Goal: Use online tool/utility: Utilize a website feature to perform a specific function

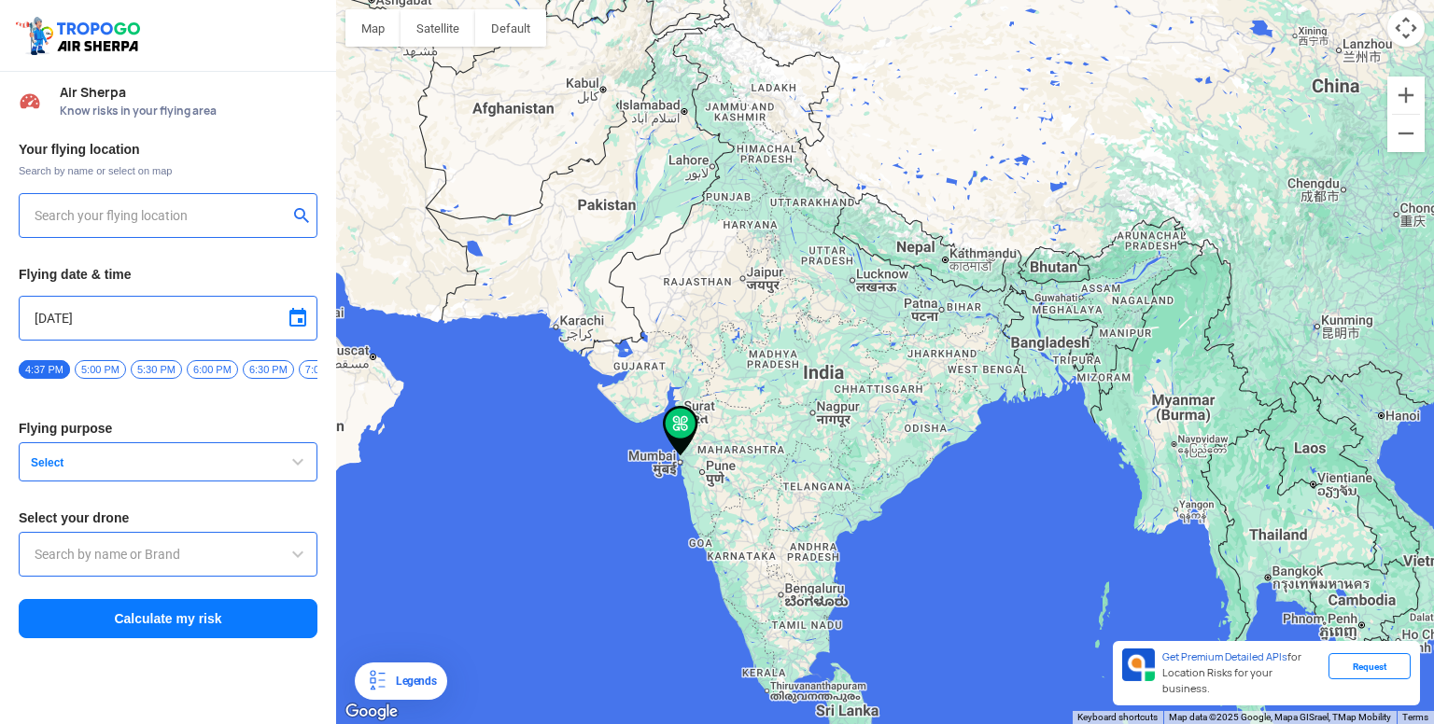
type input "[GEOGRAPHIC_DATA], [GEOGRAPHIC_DATA], [GEOGRAPHIC_DATA]"
click at [193, 465] on span "Select" at bounding box center [139, 463] width 233 height 15
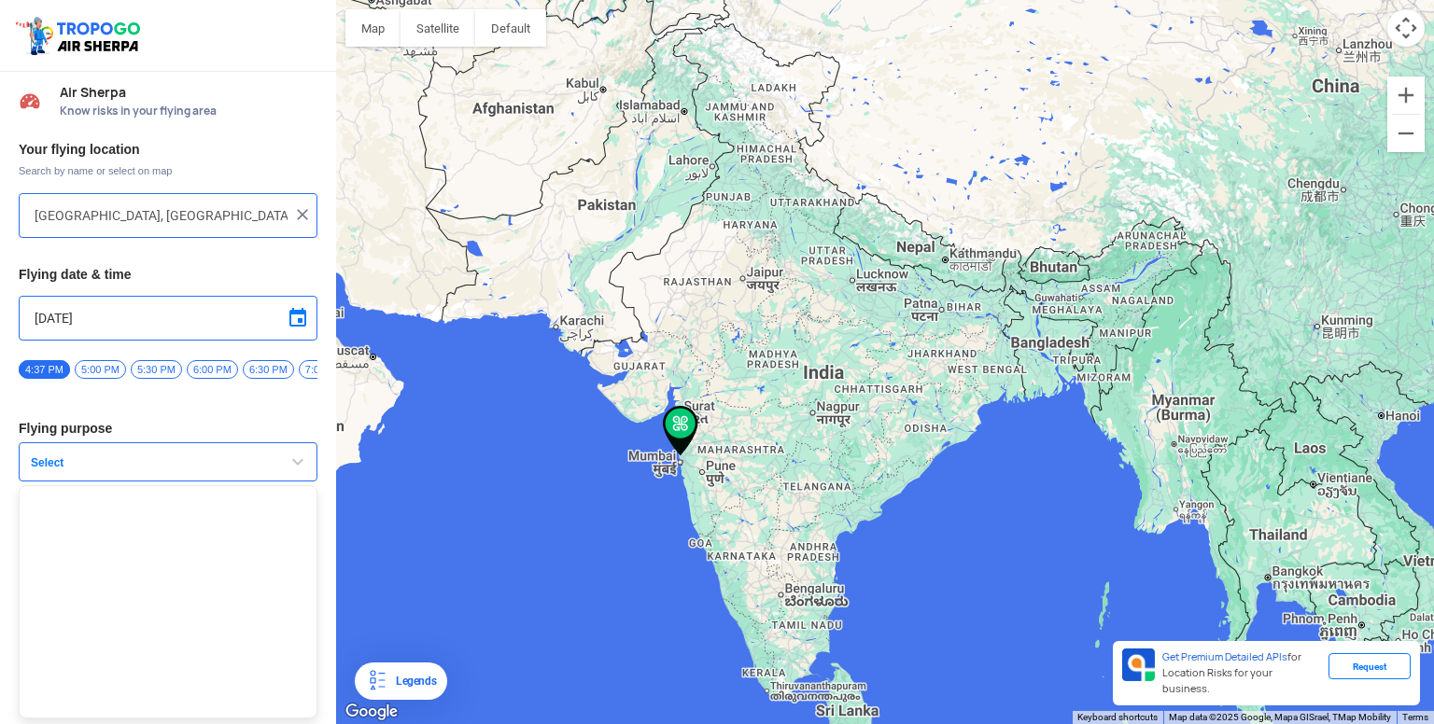
click at [193, 465] on span "Select" at bounding box center [139, 463] width 233 height 15
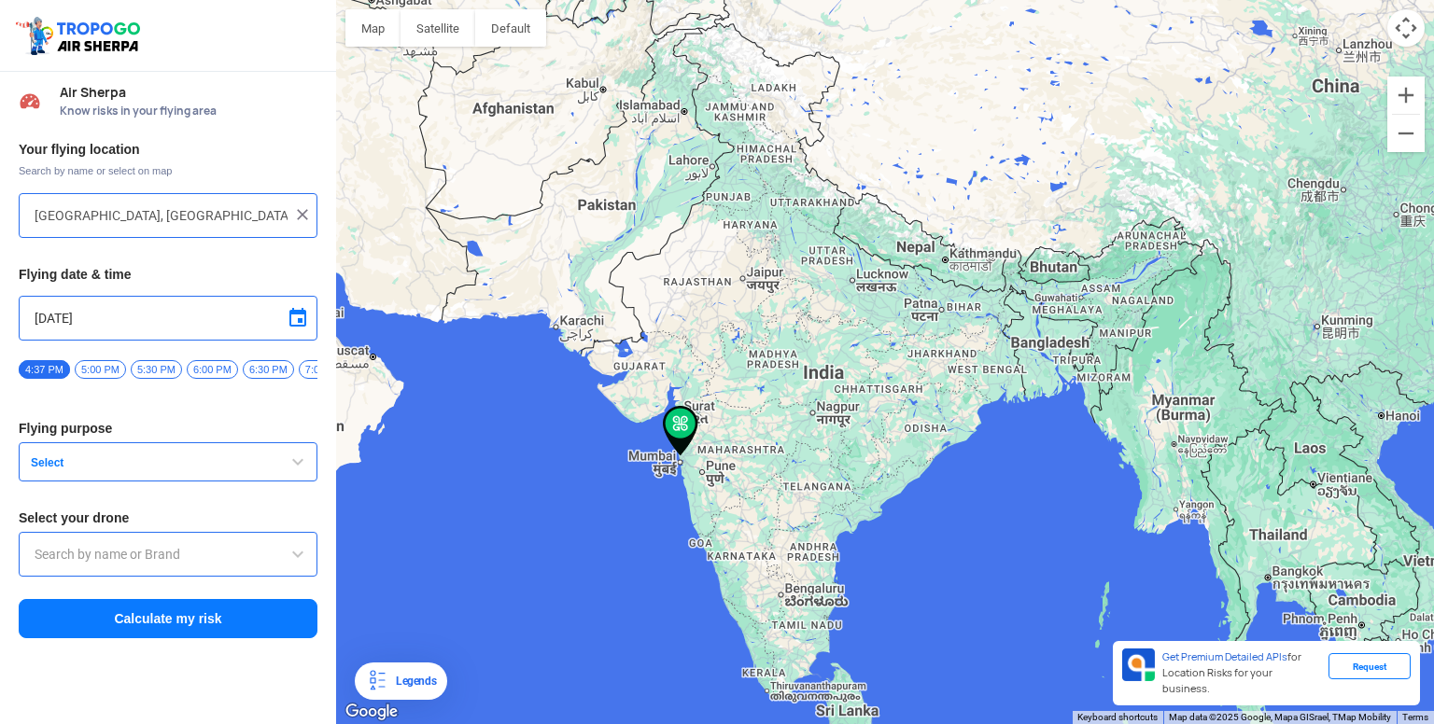
click at [183, 559] on input "text" at bounding box center [168, 554] width 267 height 22
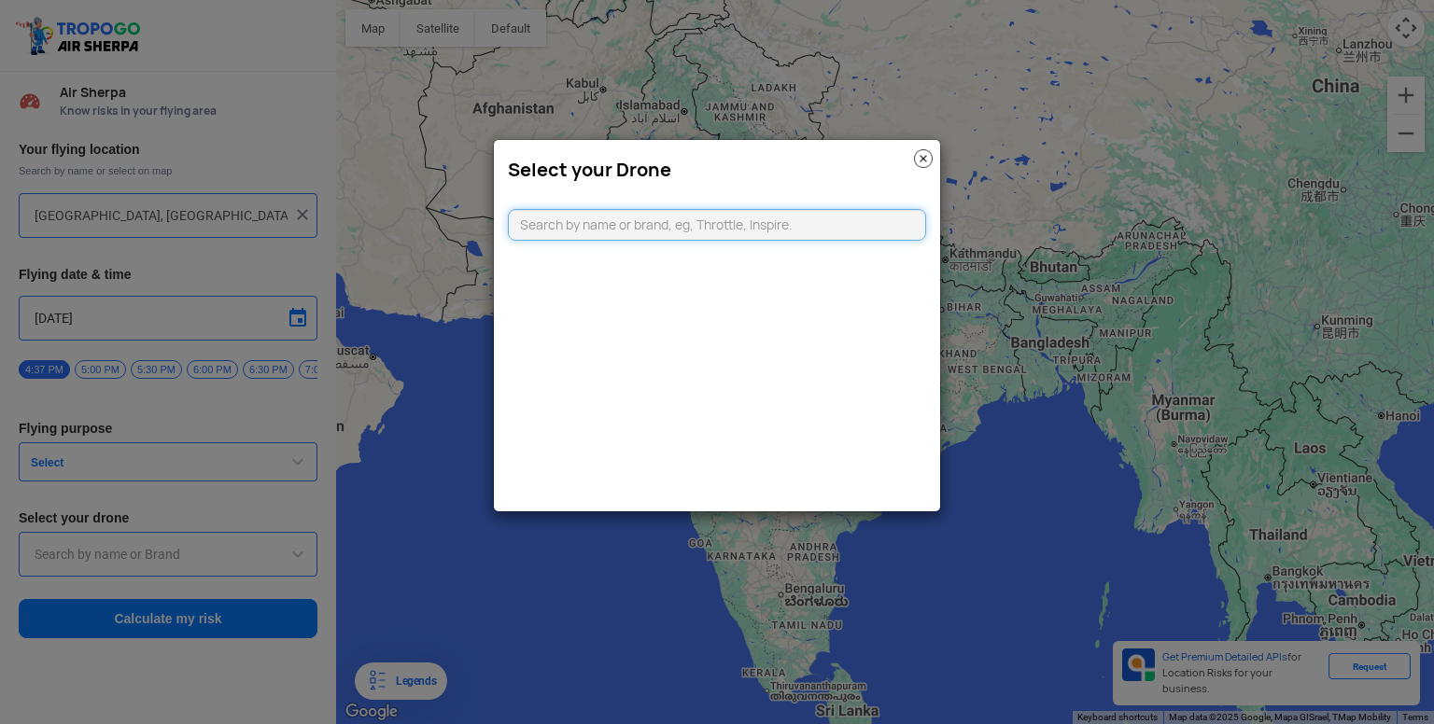
click at [661, 229] on input "text" at bounding box center [717, 225] width 418 height 32
type input "dji neo"
click at [751, 247] on li "Can't find your drone. Let us know by CLICKING HERE" at bounding box center [717, 262] width 417 height 32
click at [767, 213] on input "dji neo" at bounding box center [717, 225] width 418 height 32
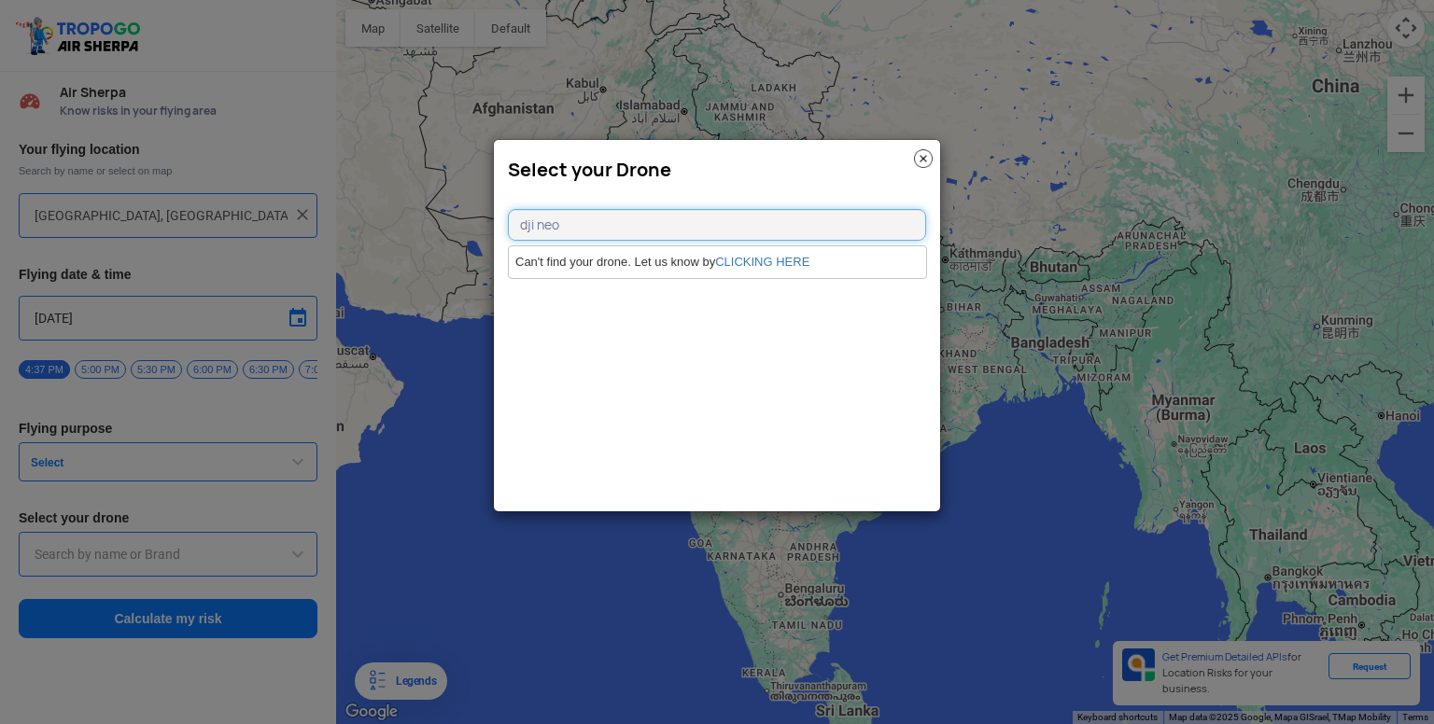
click at [767, 213] on input "dji neo" at bounding box center [717, 225] width 418 height 32
type input "n"
click at [928, 160] on img at bounding box center [923, 158] width 19 height 19
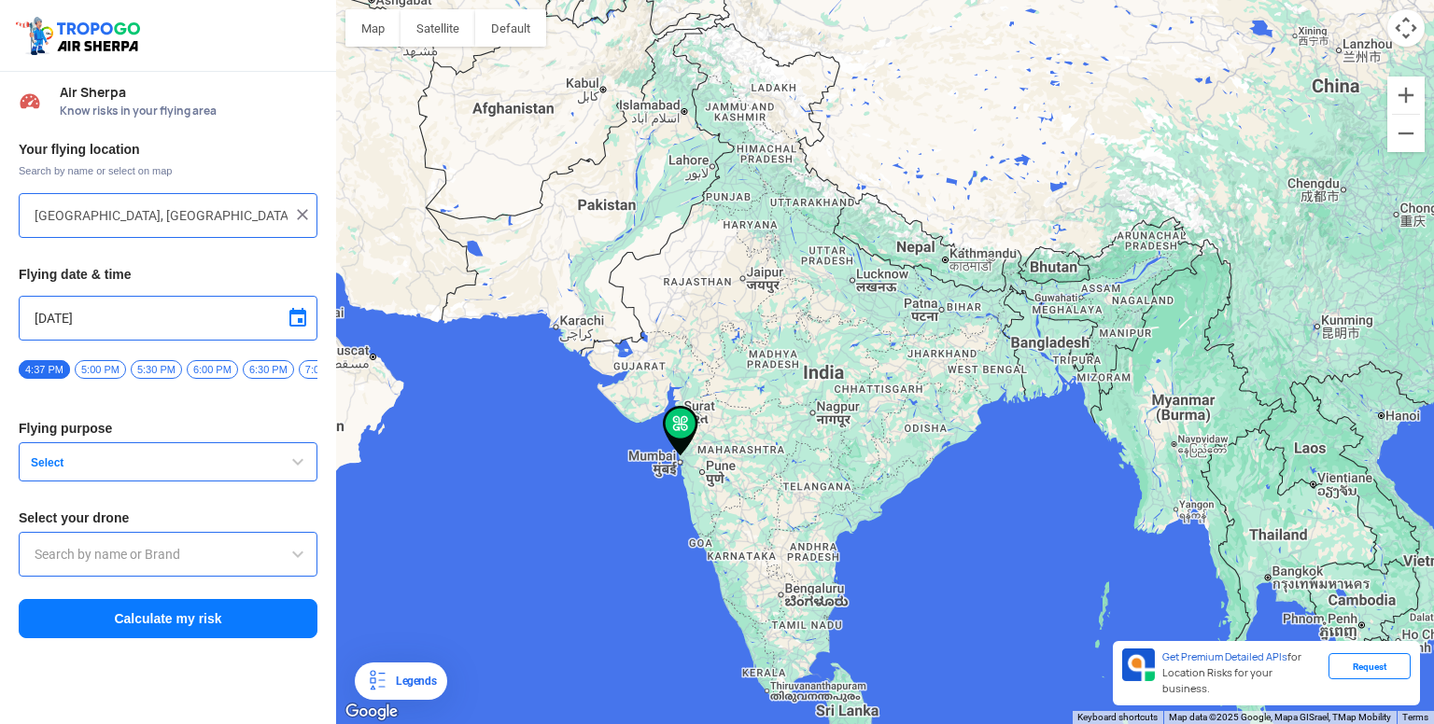
click at [188, 470] on span "Select" at bounding box center [139, 463] width 233 height 15
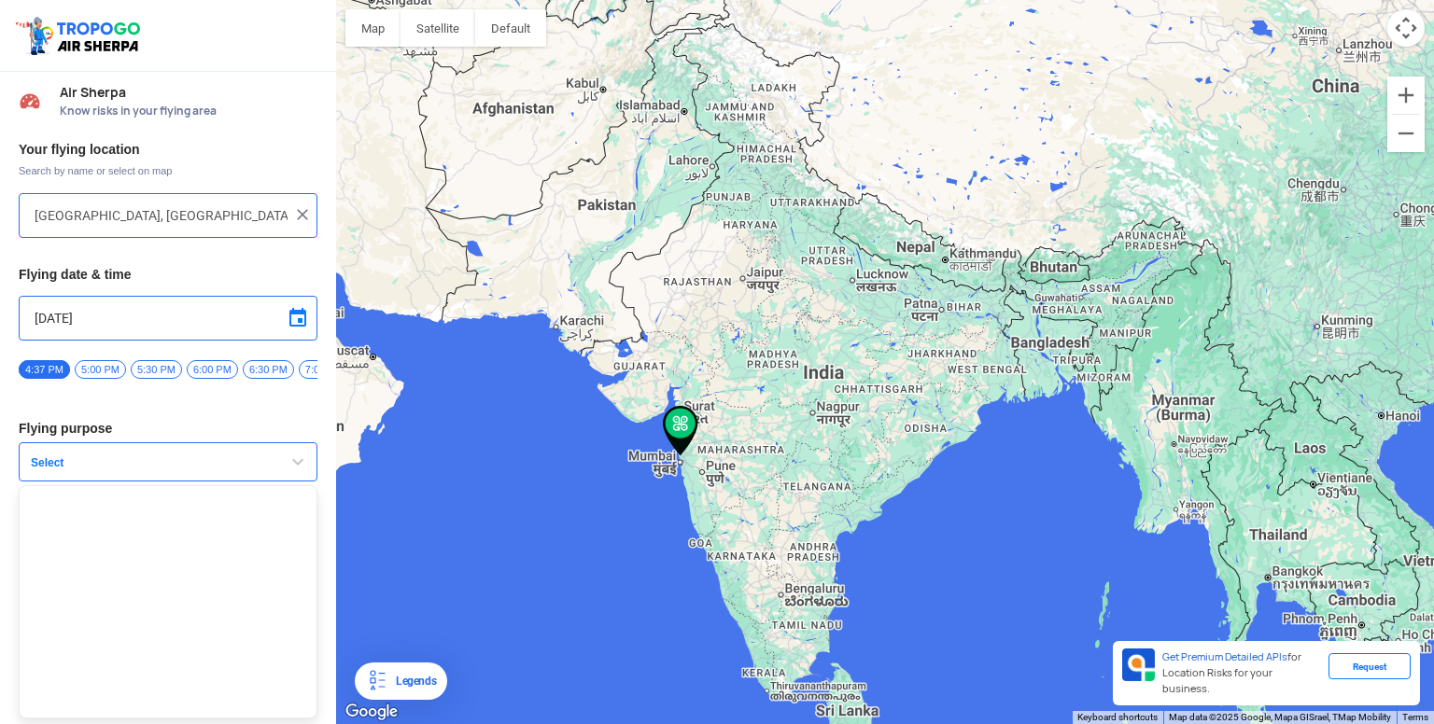
click at [289, 452] on button "Select" at bounding box center [168, 461] width 299 height 39
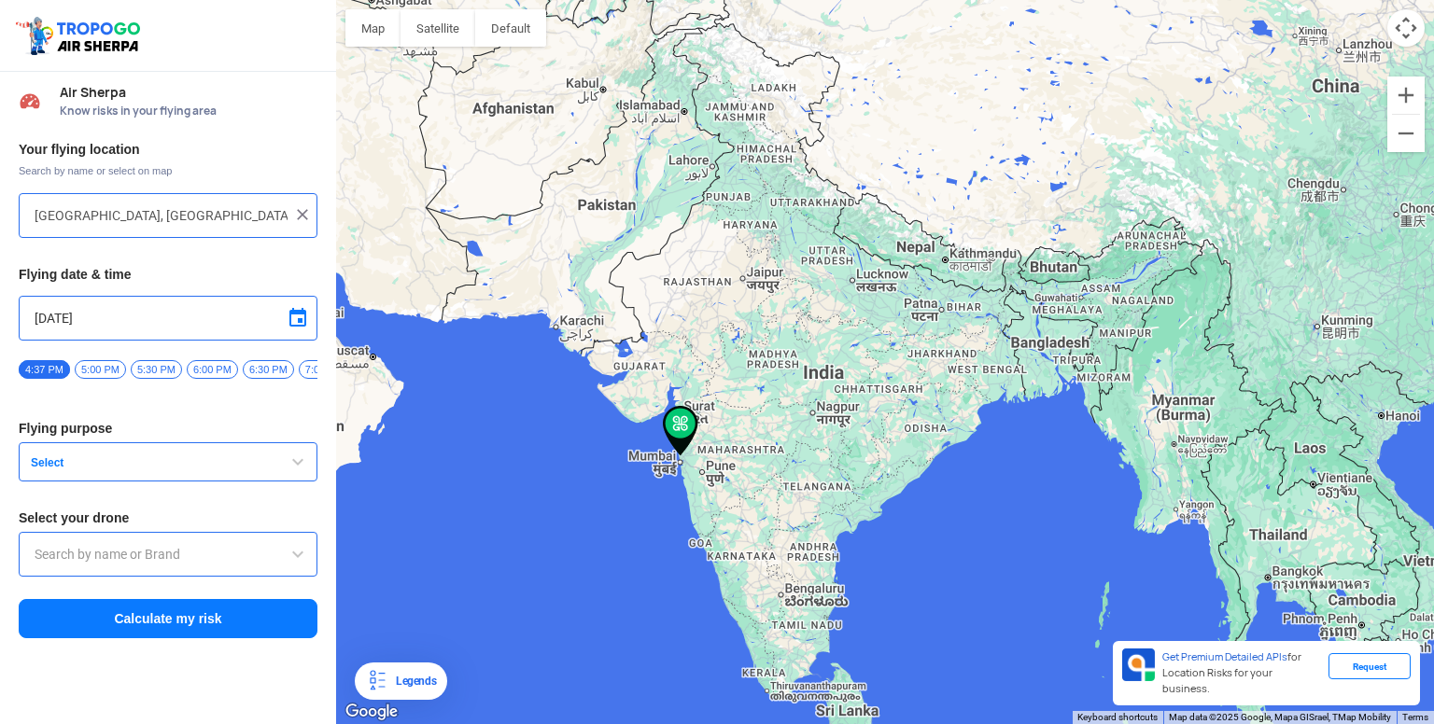
click at [289, 452] on button "Select" at bounding box center [168, 461] width 299 height 39
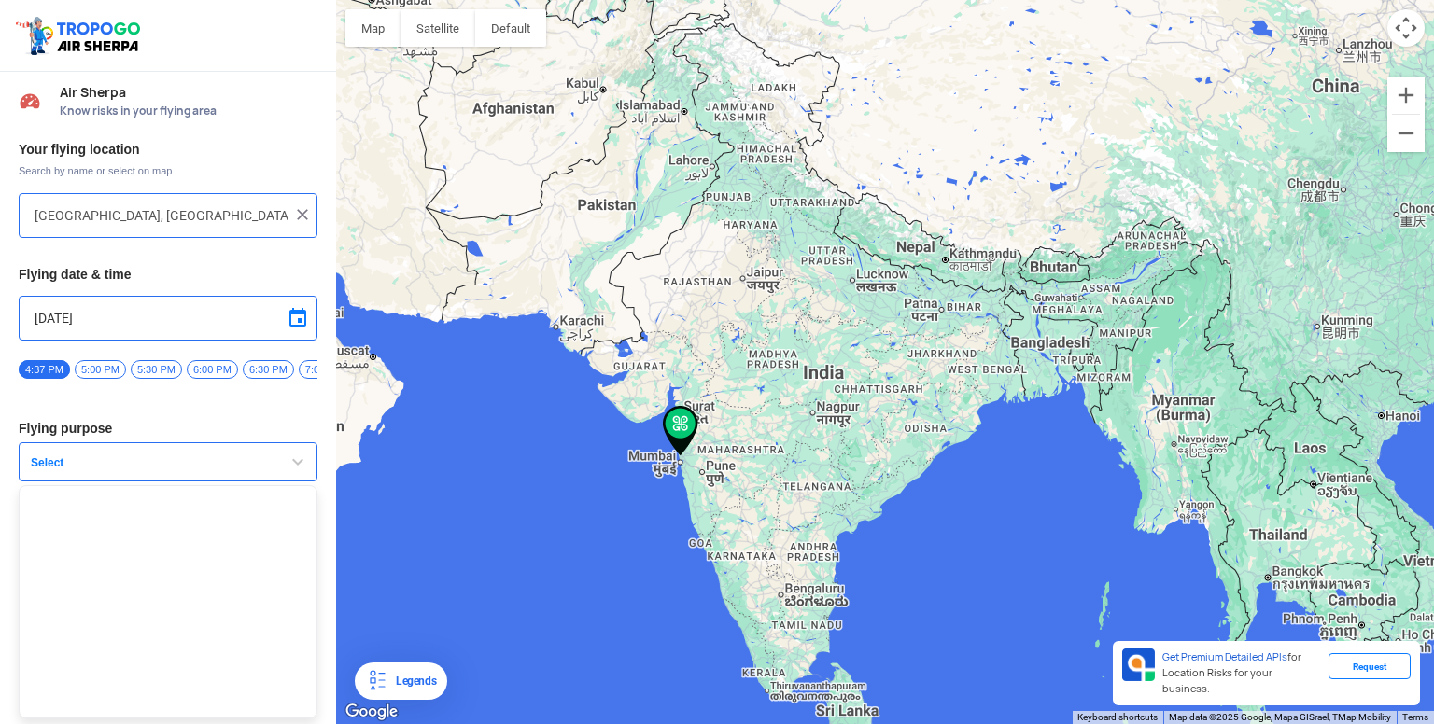
click at [109, 367] on span "5:00 PM" at bounding box center [100, 369] width 51 height 19
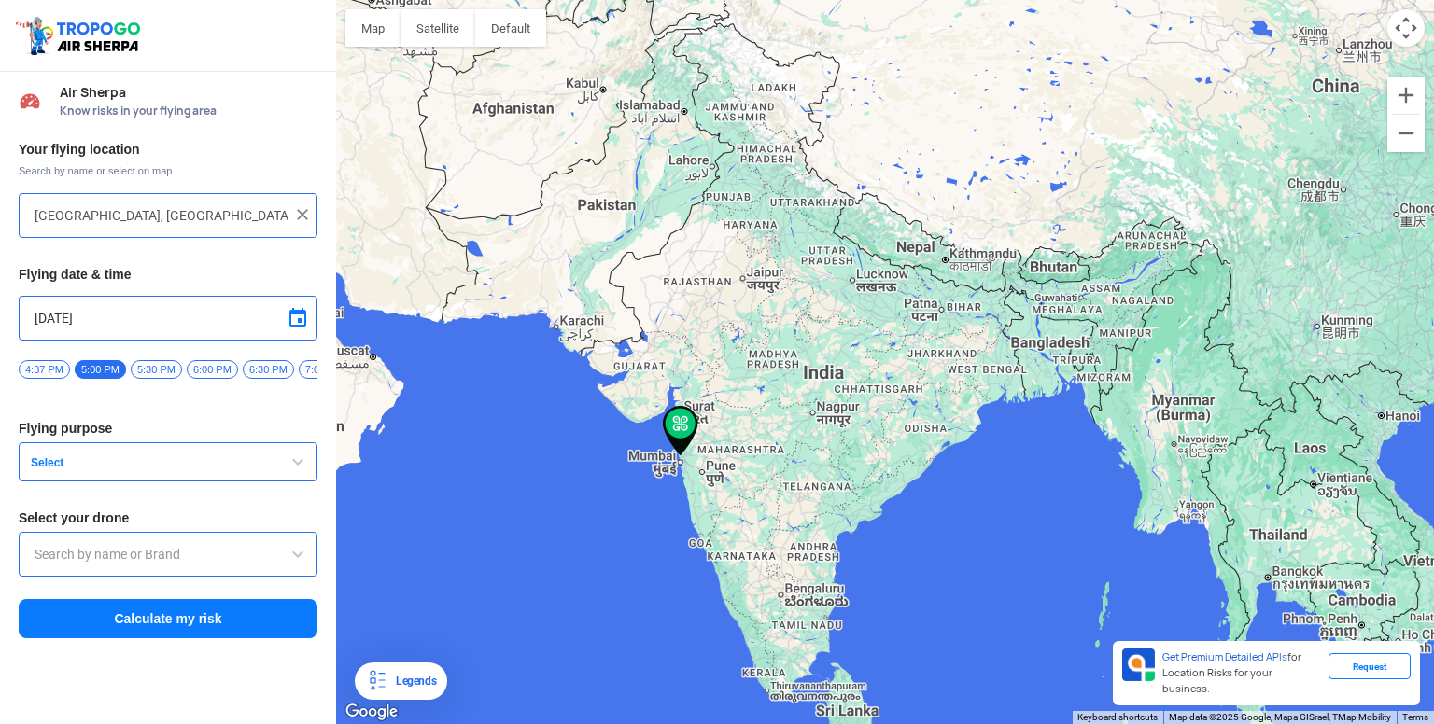
click at [196, 615] on button "Calculate my risk" at bounding box center [168, 618] width 299 height 39
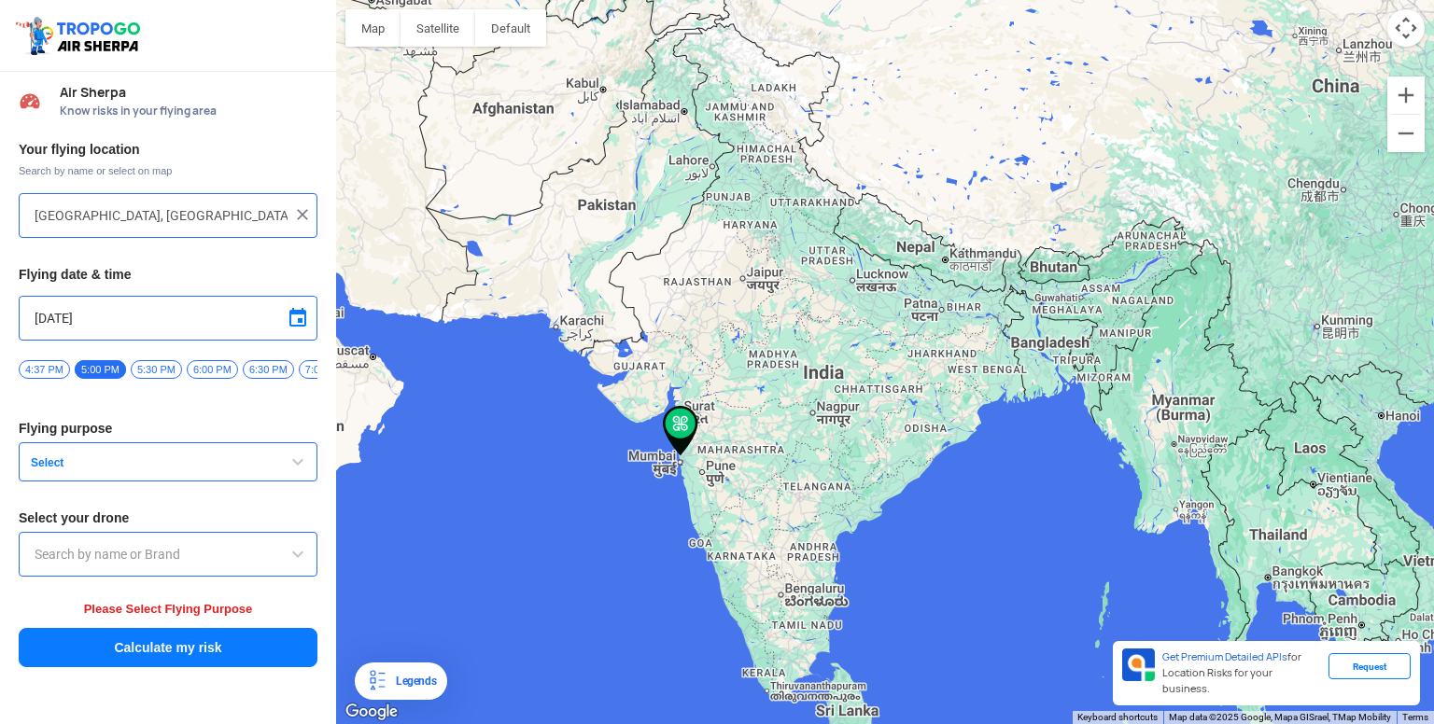
click at [35, 460] on button "Select" at bounding box center [168, 461] width 299 height 39
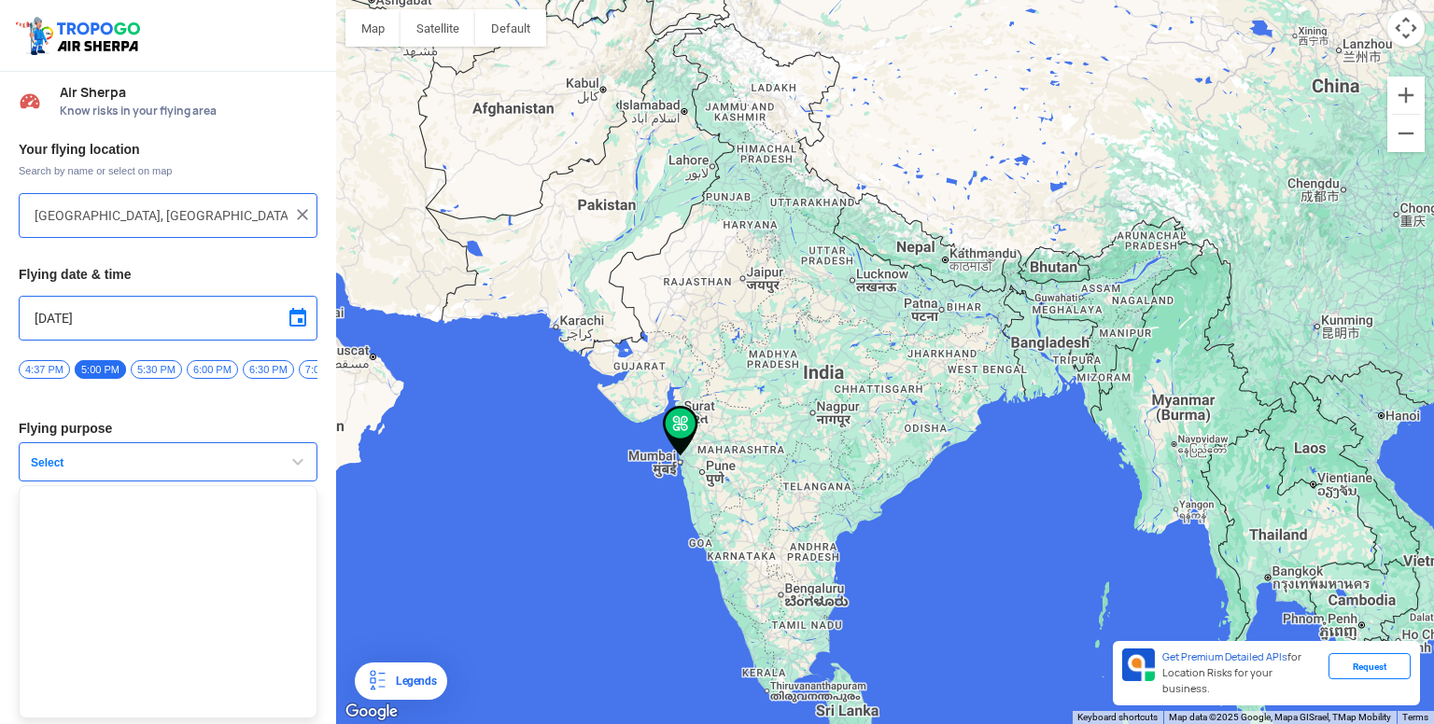
click at [35, 460] on button "Select" at bounding box center [168, 461] width 299 height 39
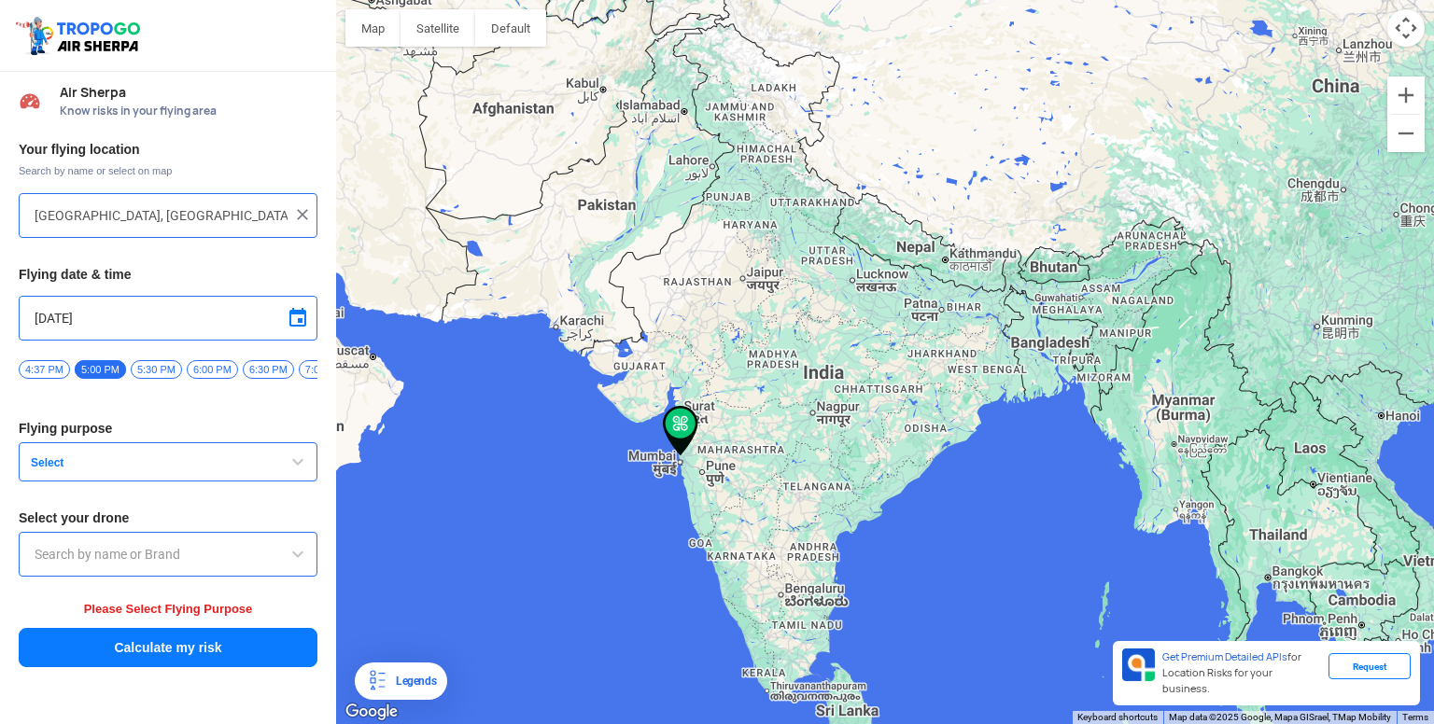
click at [35, 460] on button "Select" at bounding box center [168, 461] width 299 height 39
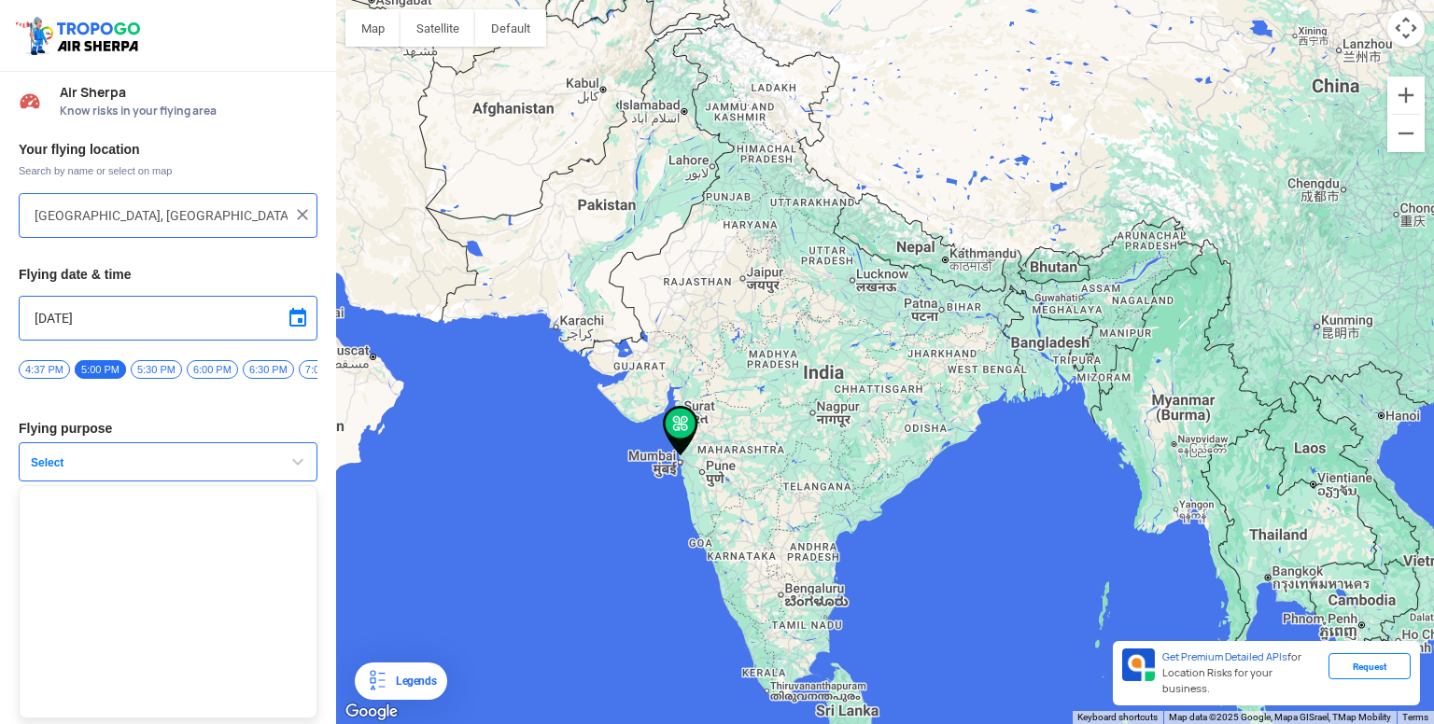
click at [35, 460] on button "Select" at bounding box center [168, 461] width 299 height 39
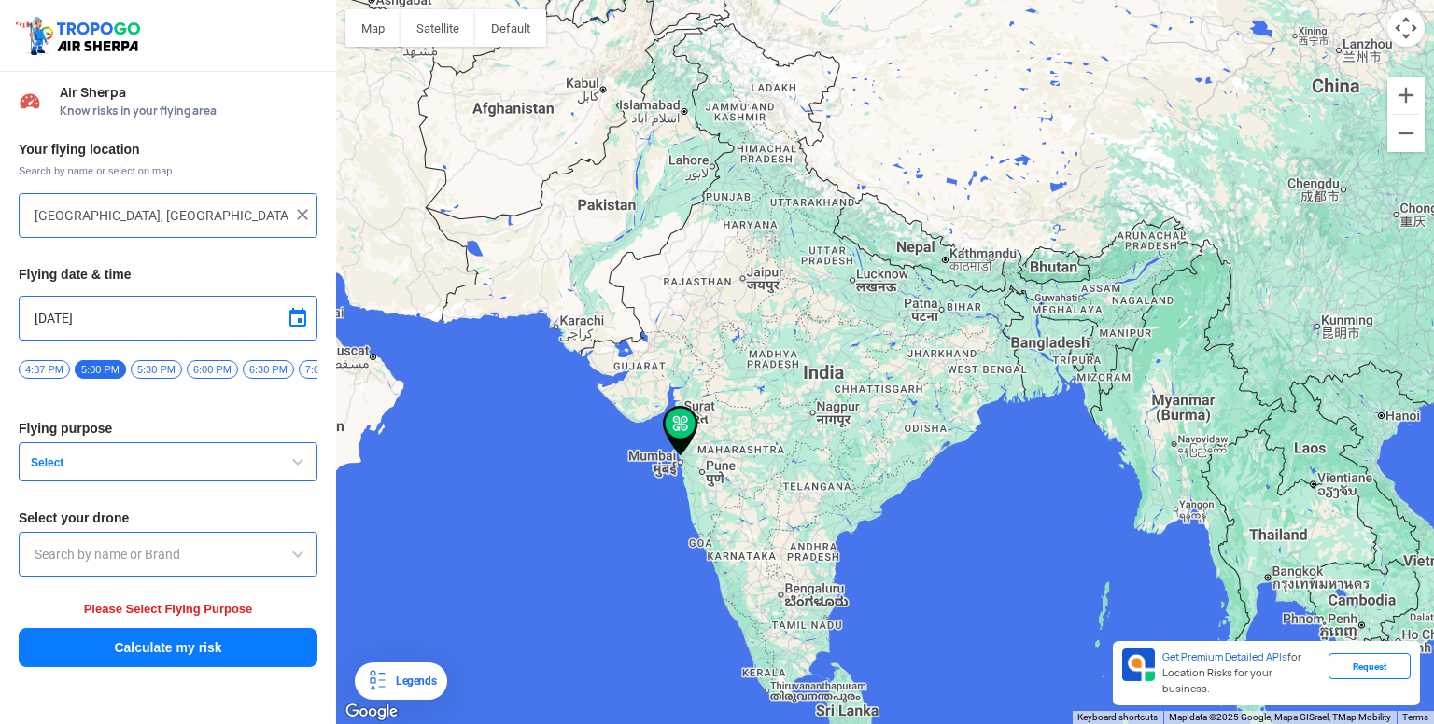
click at [290, 457] on span "button" at bounding box center [298, 462] width 22 height 22
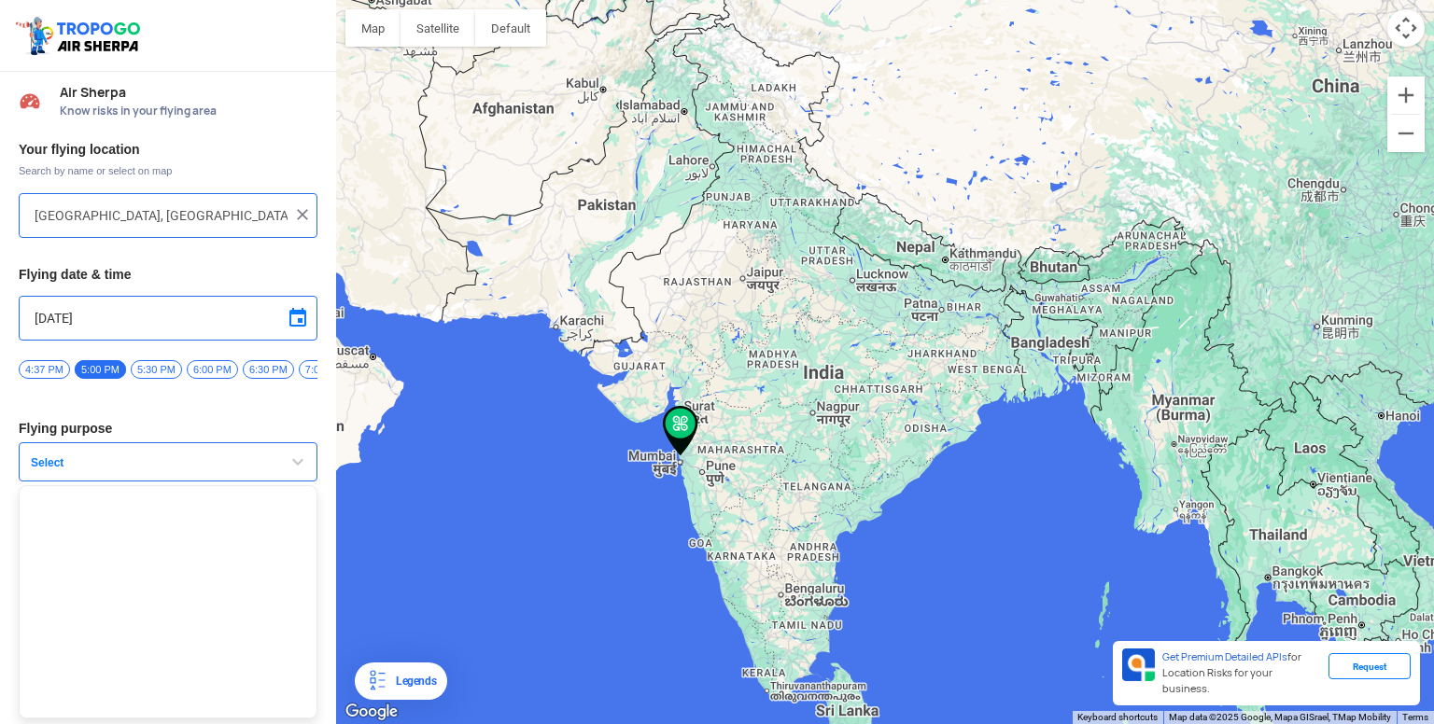
click at [290, 457] on span "button" at bounding box center [298, 462] width 22 height 22
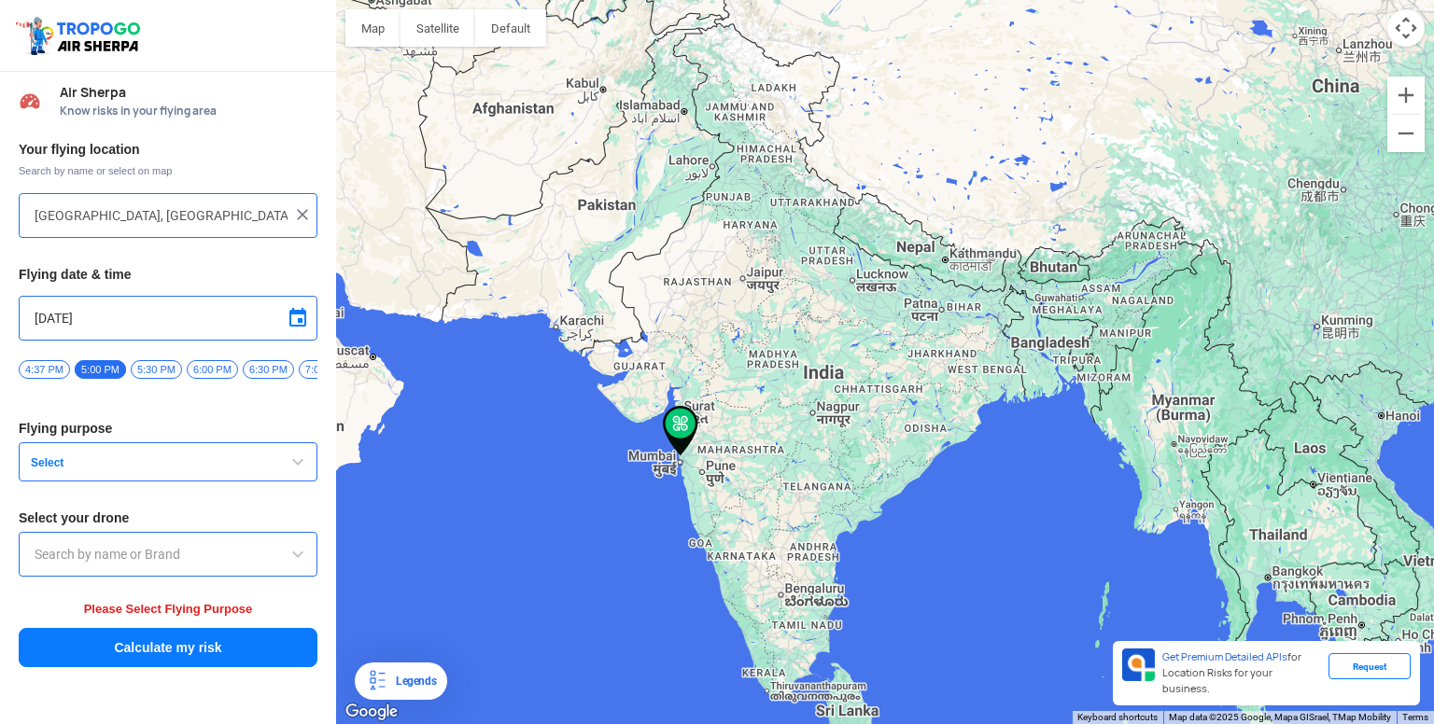
click at [290, 457] on span "button" at bounding box center [298, 462] width 22 height 22
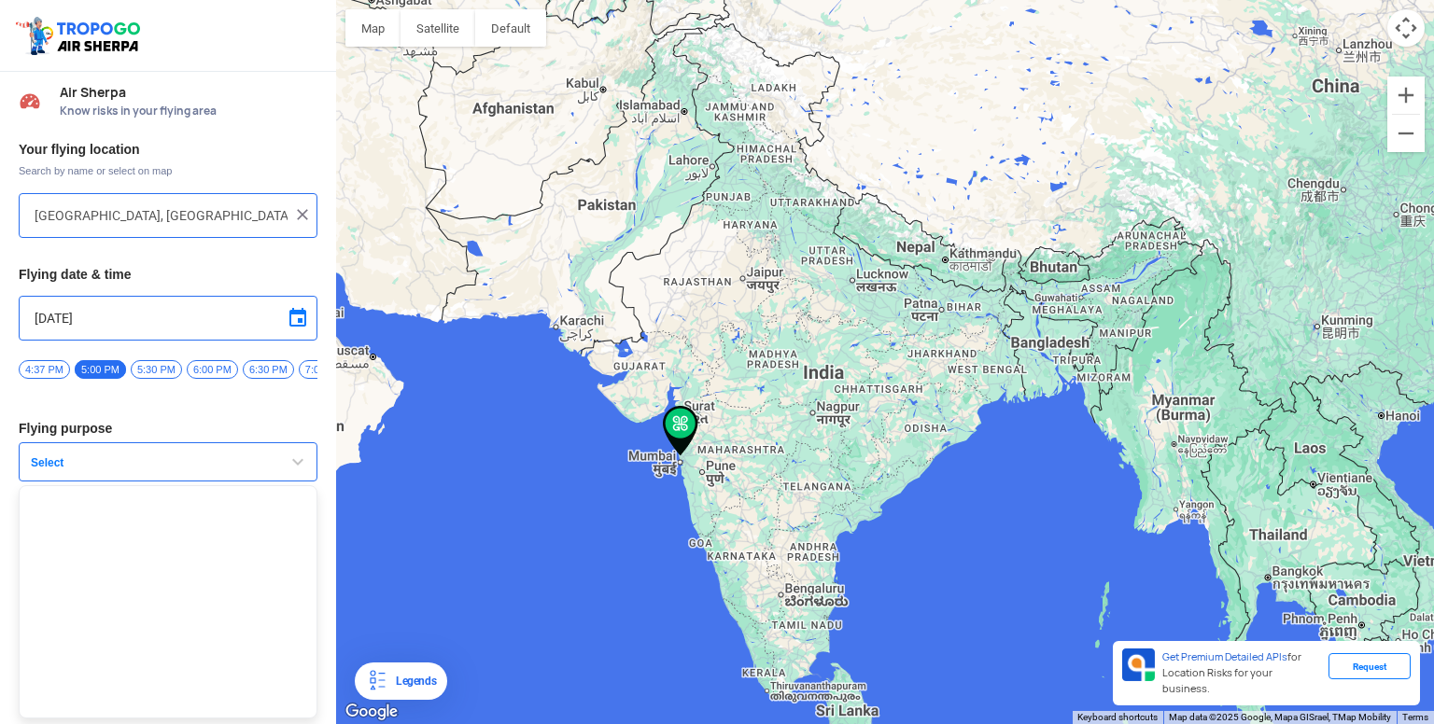
click at [290, 457] on span "button" at bounding box center [298, 462] width 22 height 22
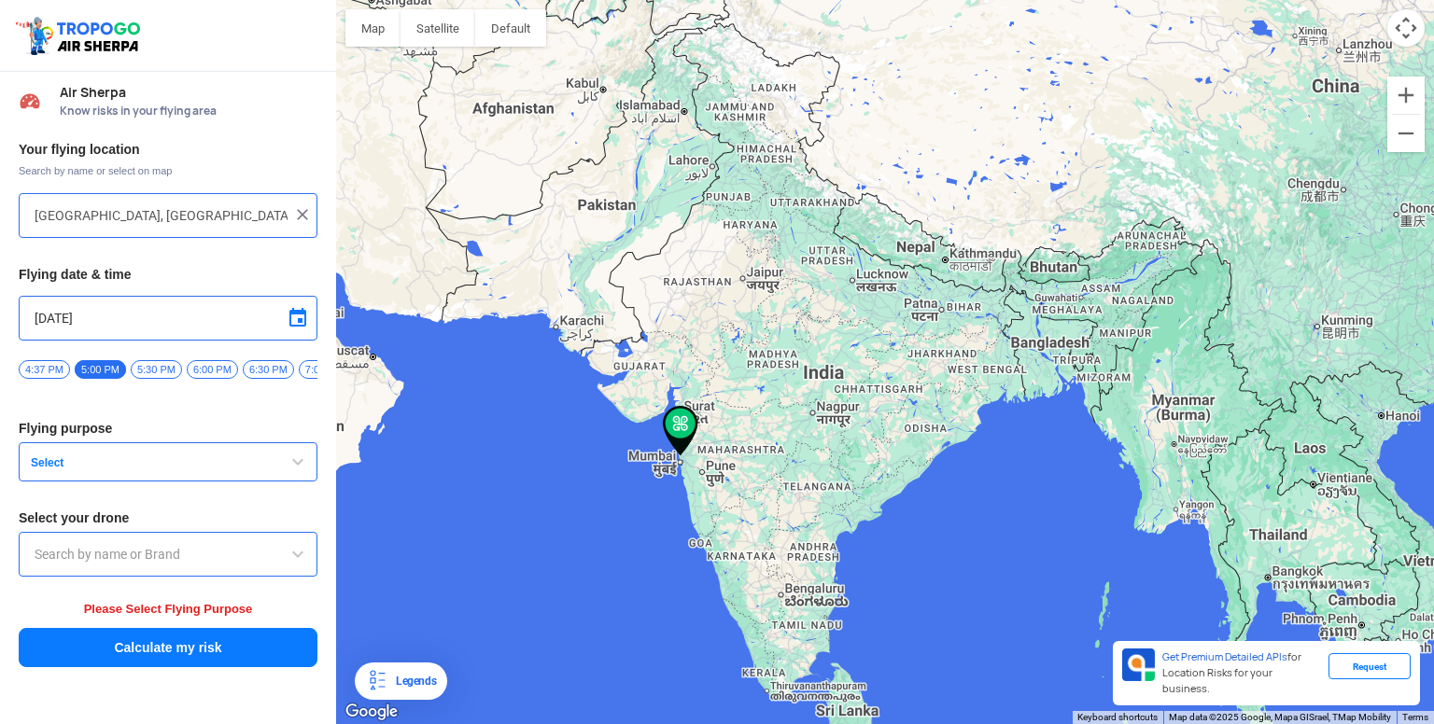
click at [47, 459] on button "Select" at bounding box center [168, 461] width 299 height 39
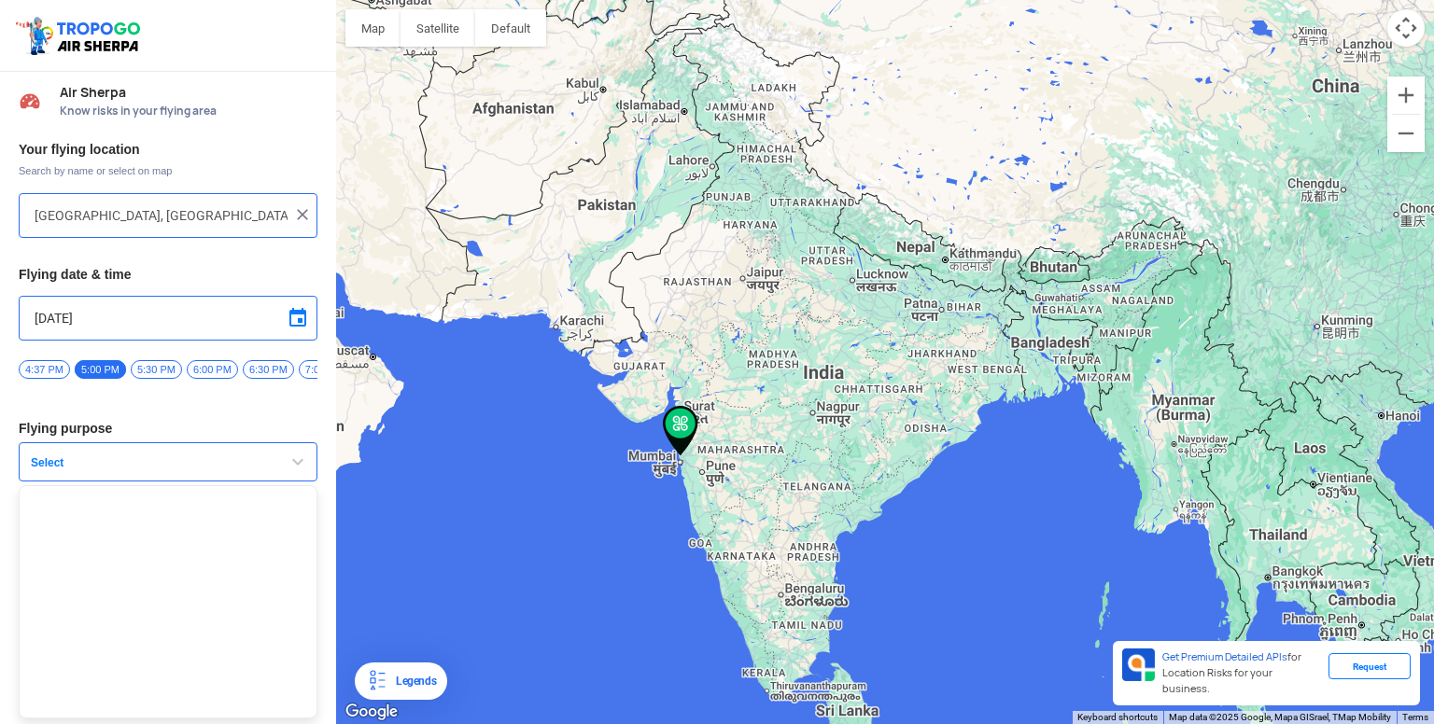
click at [47, 459] on button "Select" at bounding box center [168, 461] width 299 height 39
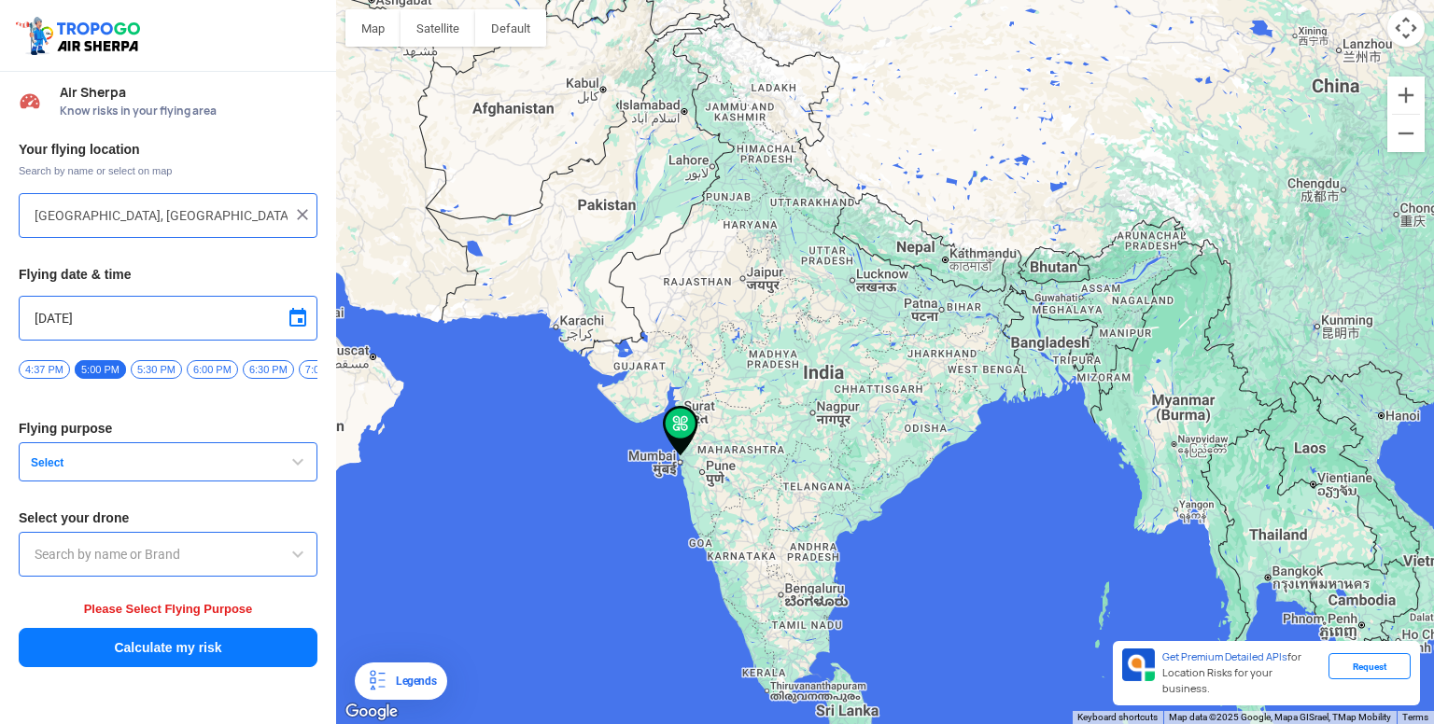
click at [116, 561] on input "text" at bounding box center [168, 554] width 267 height 22
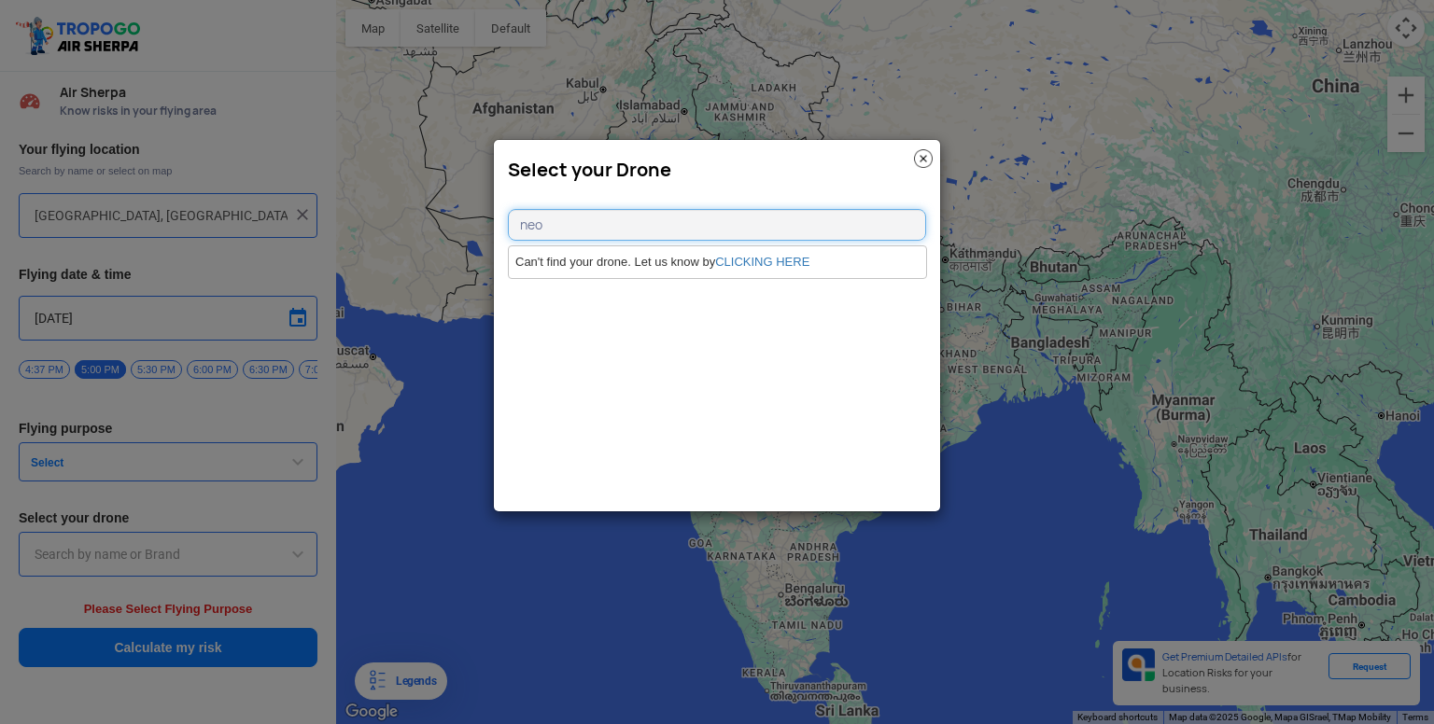
type input "neo"
click at [919, 155] on img at bounding box center [923, 158] width 19 height 19
